Goal: Task Accomplishment & Management: Use online tool/utility

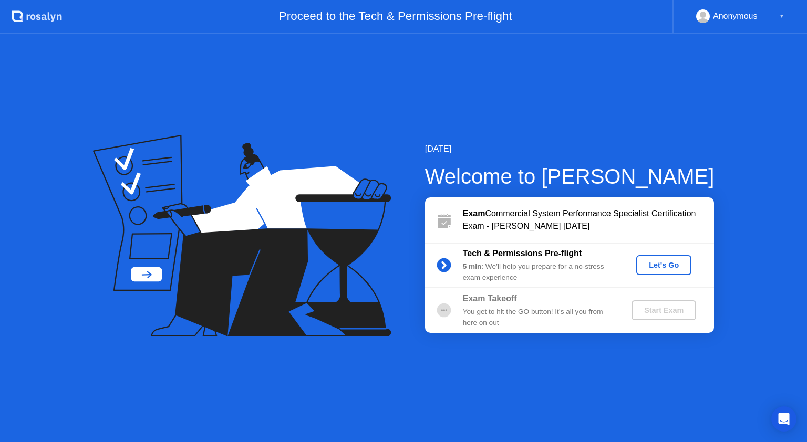
click at [660, 269] on div "Let's Go" at bounding box center [663, 265] width 47 height 8
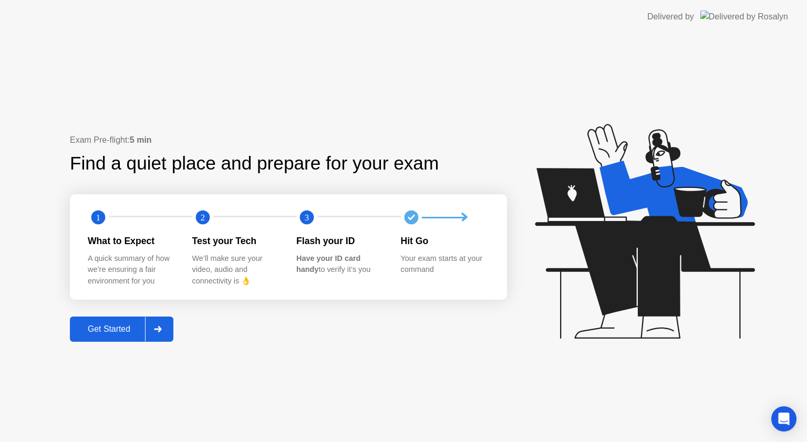
click at [112, 339] on button "Get Started" at bounding box center [121, 329] width 103 height 25
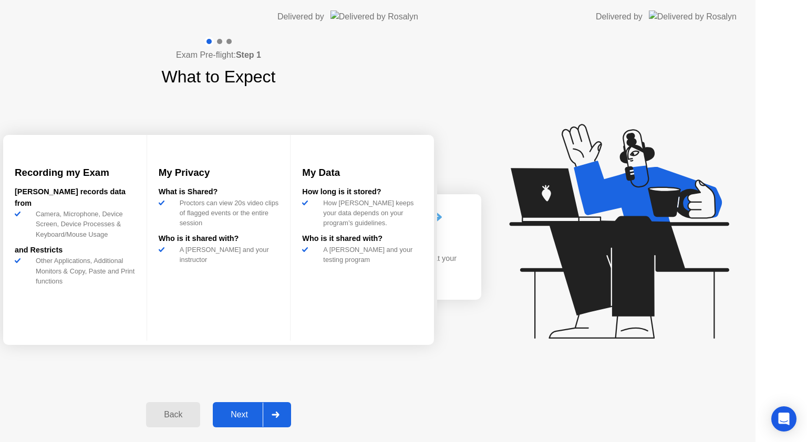
click at [112, 339] on div "Exam Pre-flight: Step 1 What to Expect Recording my Exam [PERSON_NAME] records …" at bounding box center [218, 238] width 437 height 409
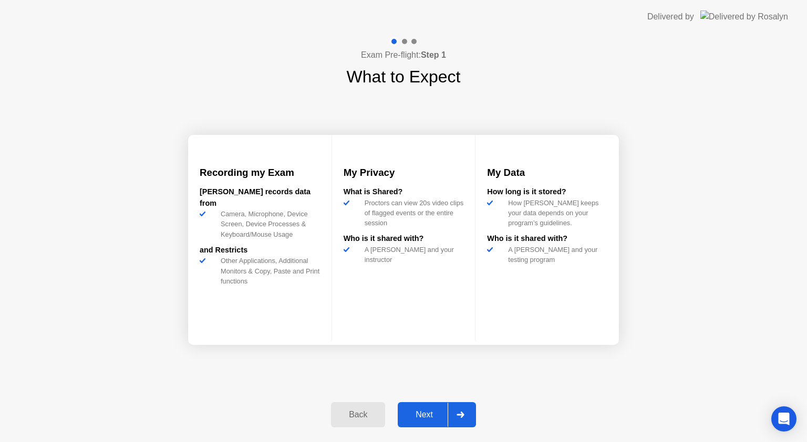
click at [429, 414] on div "Next" at bounding box center [424, 414] width 47 height 9
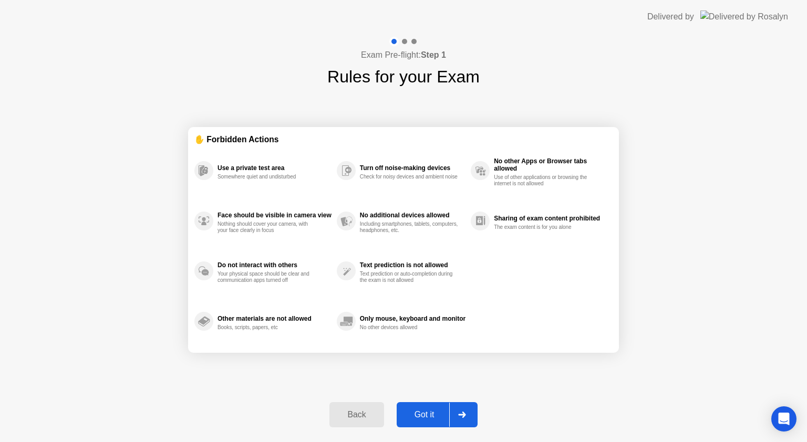
click at [429, 414] on div "Got it" at bounding box center [424, 414] width 49 height 9
select select "**********"
select select "*******"
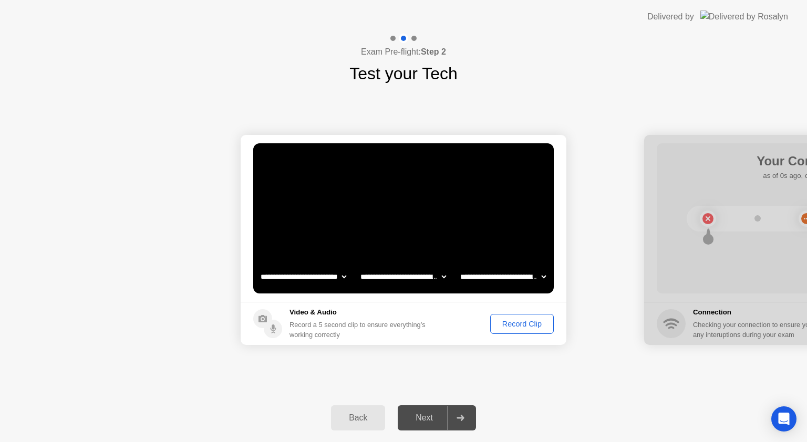
click at [535, 326] on div "Record Clip" at bounding box center [522, 324] width 56 height 8
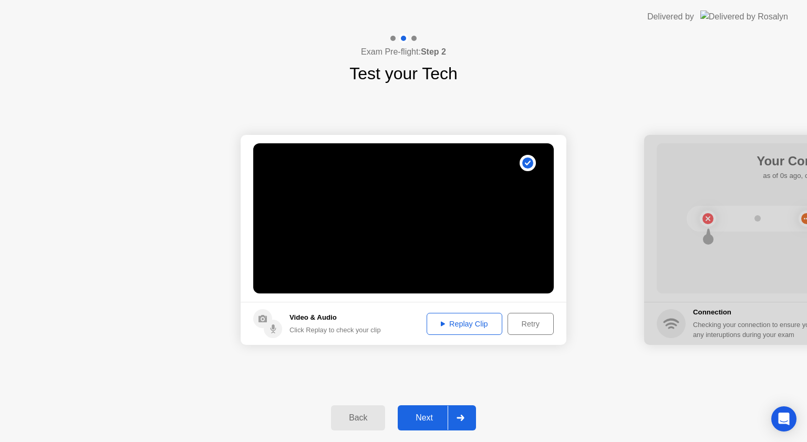
click at [441, 414] on div "Next" at bounding box center [424, 417] width 47 height 9
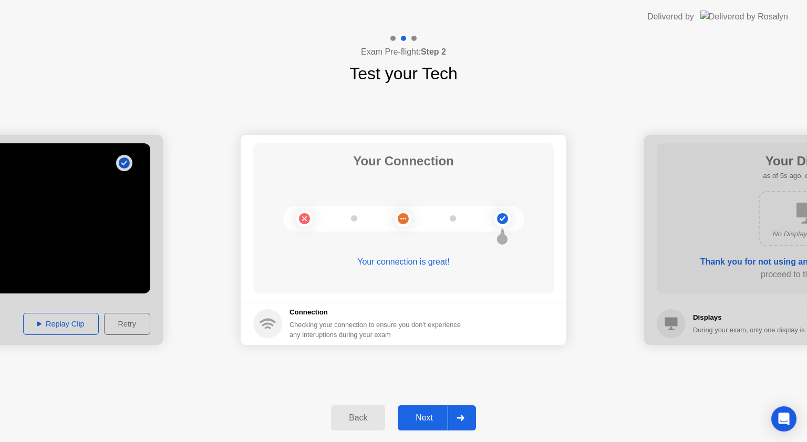
click at [441, 414] on div "Next" at bounding box center [424, 417] width 47 height 9
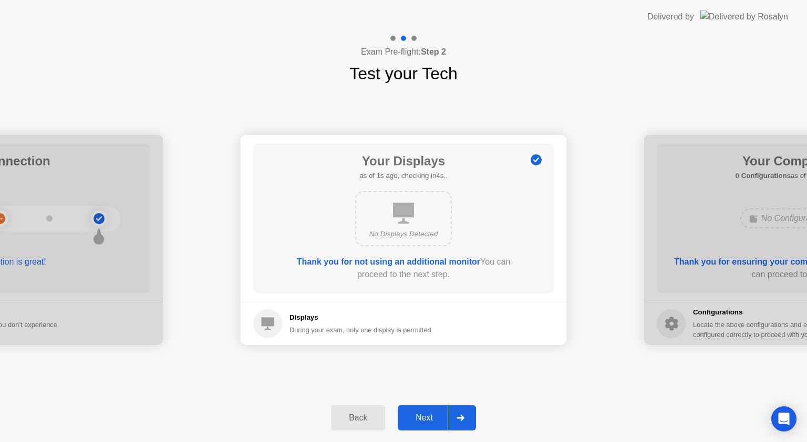
click at [441, 414] on div "Next" at bounding box center [424, 417] width 47 height 9
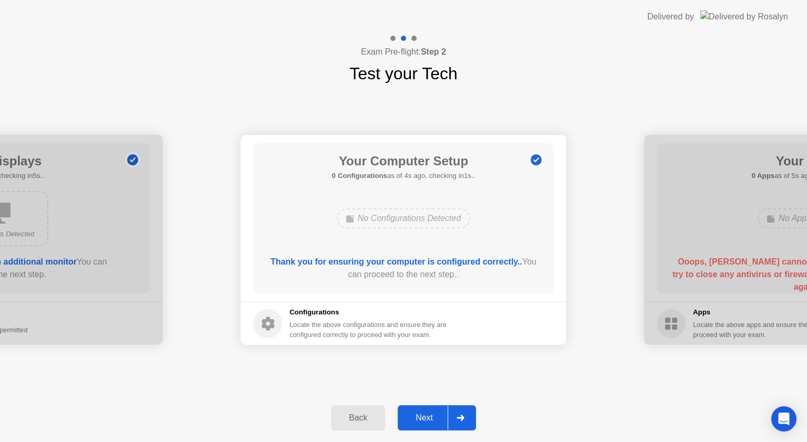
click at [441, 414] on div "Next" at bounding box center [424, 417] width 47 height 9
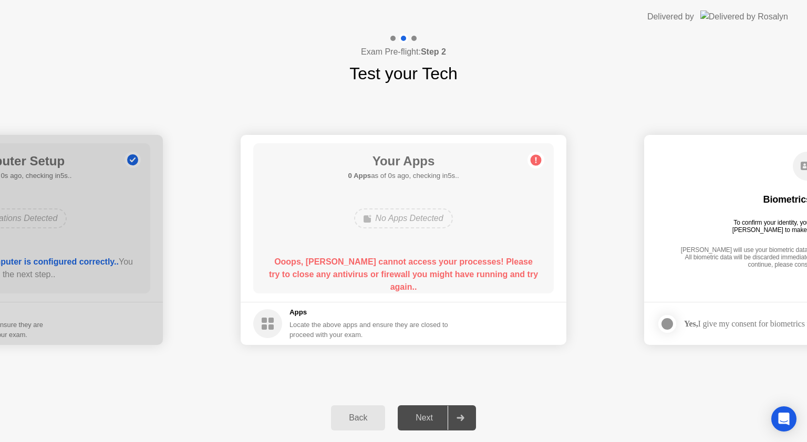
click at [349, 316] on h5 "Apps" at bounding box center [368, 312] width 159 height 11
click at [410, 157] on h1 "Your Apps" at bounding box center [403, 161] width 111 height 19
click at [535, 161] on circle at bounding box center [535, 160] width 11 height 11
click at [358, 413] on div "Back" at bounding box center [358, 417] width 48 height 9
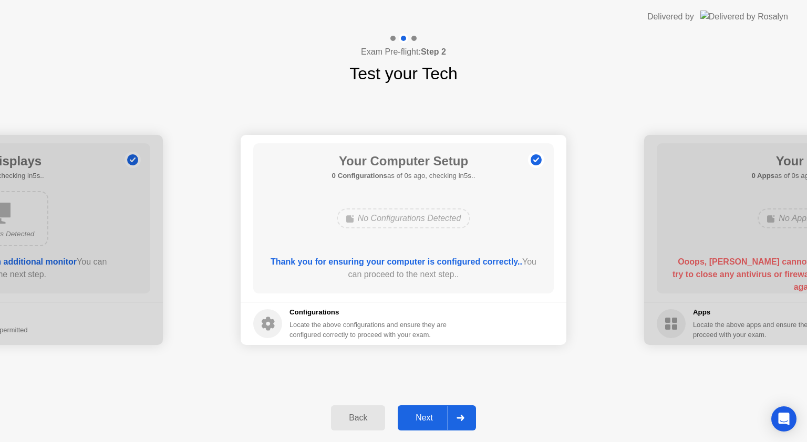
click at [416, 419] on div "Next" at bounding box center [424, 417] width 47 height 9
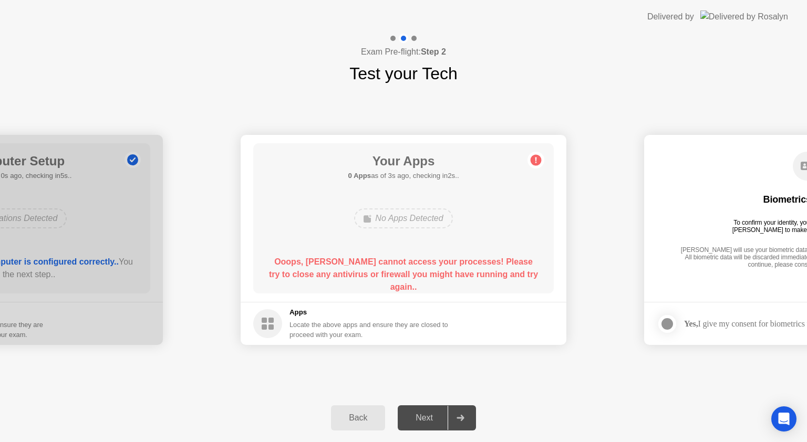
click at [377, 320] on div "Locate the above apps and ensure they are closed to proceed with your exam." at bounding box center [368, 330] width 159 height 20
click at [274, 319] on circle at bounding box center [267, 323] width 29 height 29
click at [383, 334] on div "Locate the above apps and ensure they are closed to proceed with your exam." at bounding box center [368, 330] width 159 height 20
click at [421, 219] on div "No Apps Detected" at bounding box center [403, 219] width 98 height 20
click at [511, 168] on div "Your Apps 0 Apps as of 0s ago, checking in5s.. No Apps Detected Ooops, [PERSON_…" at bounding box center [403, 218] width 300 height 150
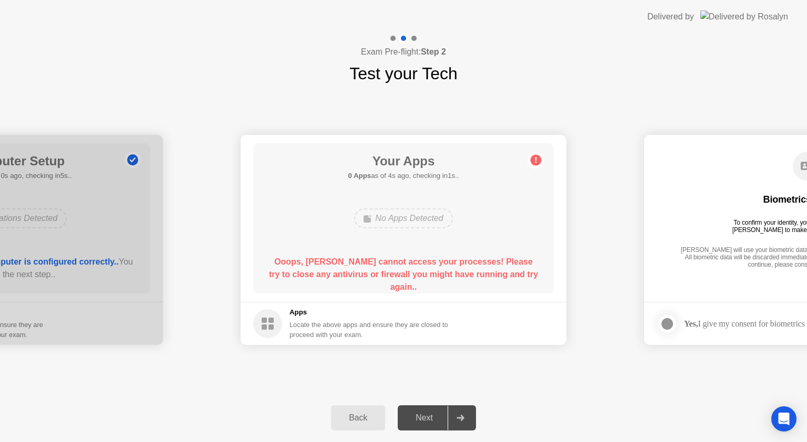
click at [359, 413] on div "Back" at bounding box center [358, 417] width 48 height 9
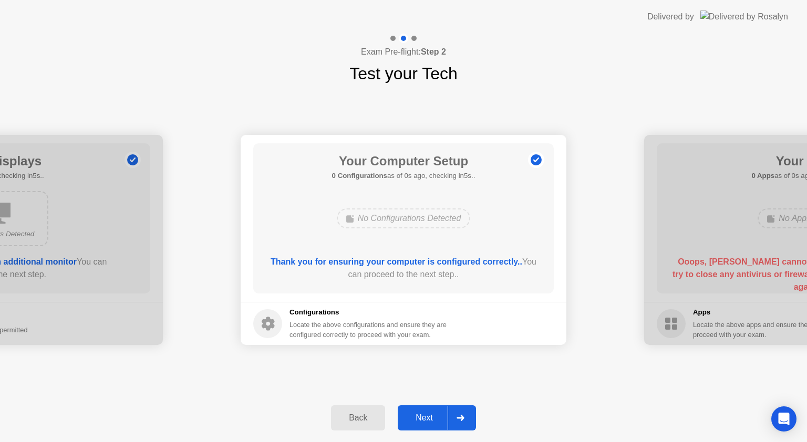
click at [405, 420] on div "Next" at bounding box center [424, 417] width 47 height 9
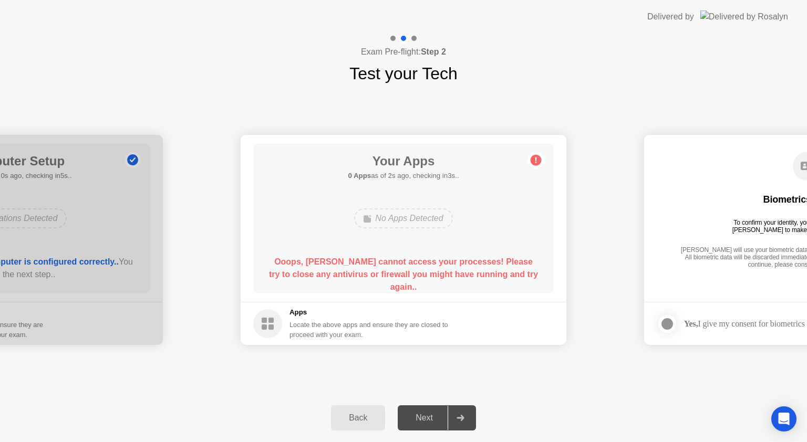
click at [472, 421] on div at bounding box center [459, 418] width 25 height 24
click at [425, 415] on div "Next" at bounding box center [424, 417] width 47 height 9
click at [331, 330] on div "Locate the above apps and ensure they are closed to proceed with your exam." at bounding box center [368, 330] width 159 height 20
click at [317, 320] on div "Locate the above apps and ensure they are closed to proceed with your exam." at bounding box center [368, 330] width 159 height 20
click at [357, 425] on button "Back" at bounding box center [358, 417] width 54 height 25
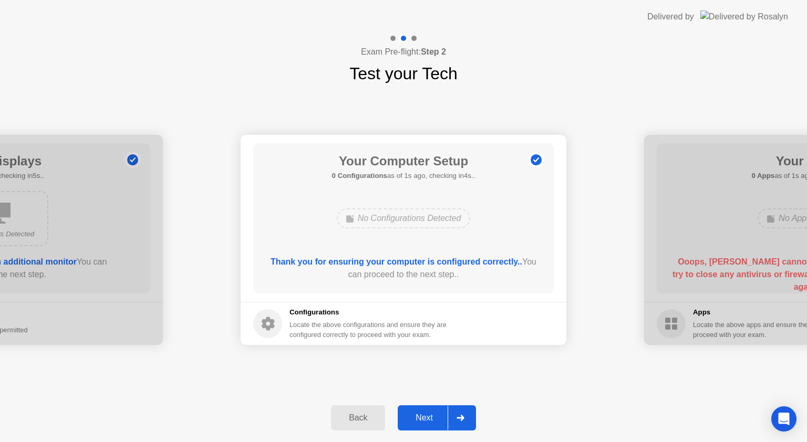
click at [472, 419] on div at bounding box center [459, 418] width 25 height 24
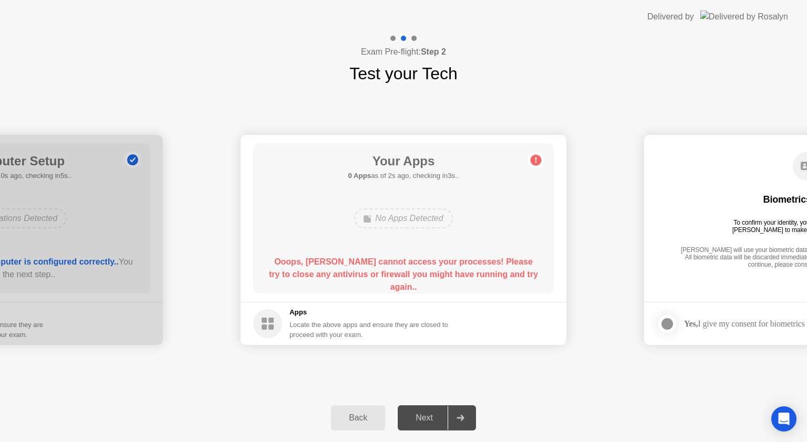
click at [405, 216] on div "No Apps Detected" at bounding box center [403, 219] width 98 height 20
click at [397, 269] on b "Ooops, [PERSON_NAME] cannot access your processes! Please try to close any anti…" at bounding box center [403, 274] width 269 height 34
